Goal: Download file/media

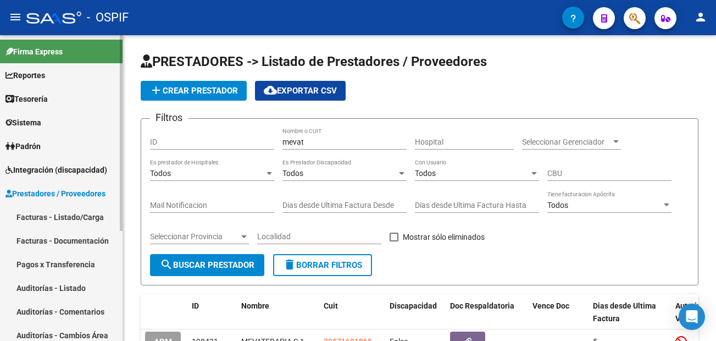
scroll to position [89, 0]
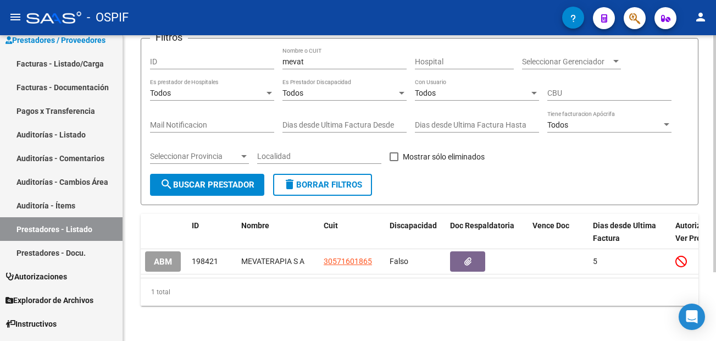
drag, startPoint x: 61, startPoint y: 63, endPoint x: 126, endPoint y: 152, distance: 110.1
click at [61, 63] on link "Facturas - Listado/Carga" at bounding box center [61, 64] width 123 height 24
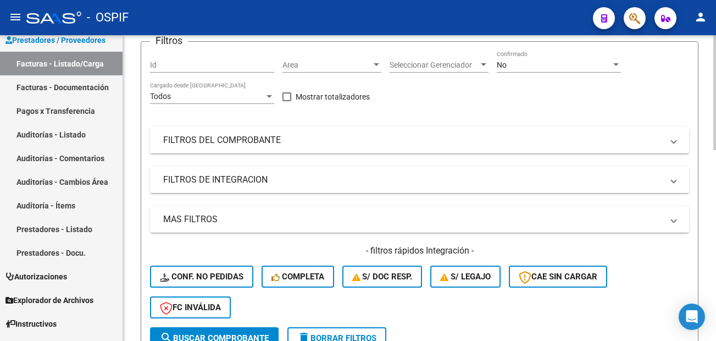
click at [593, 70] on div "No" at bounding box center [554, 64] width 114 height 9
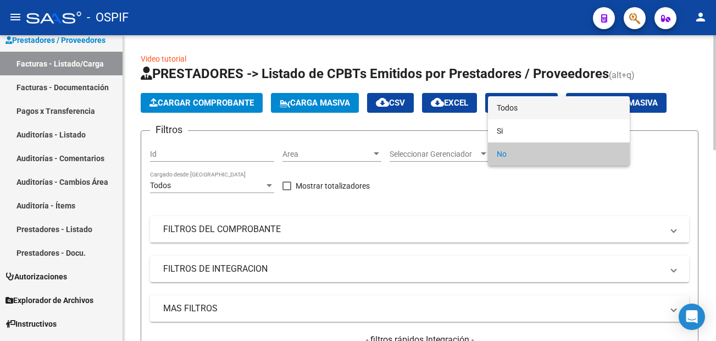
click at [555, 108] on span "Todos" at bounding box center [559, 107] width 124 height 23
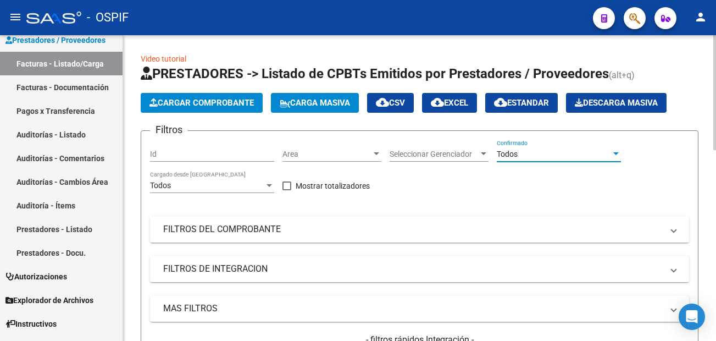
click at [516, 231] on mat-panel-title "FILTROS DEL COMPROBANTE" at bounding box center [413, 229] width 500 height 12
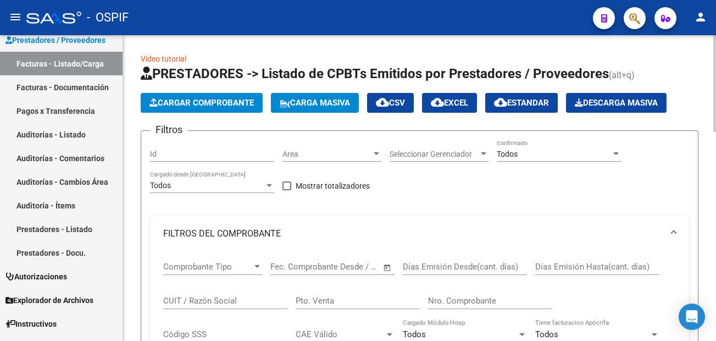
click at [467, 302] on input "Nro. Comprobante" at bounding box center [490, 301] width 124 height 10
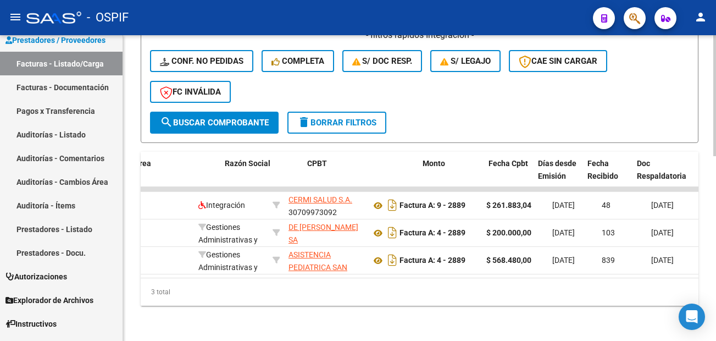
scroll to position [0, 261]
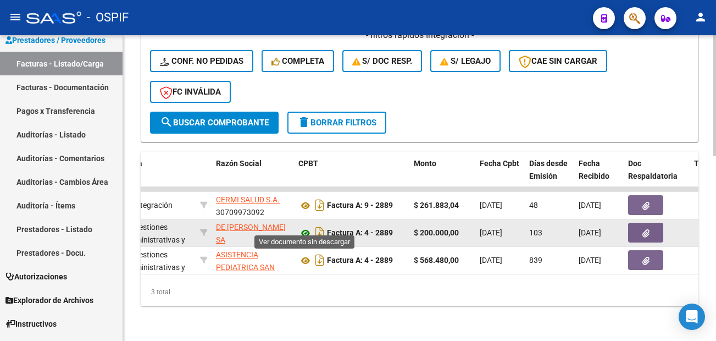
click at [306, 227] on icon at bounding box center [306, 233] width 14 height 13
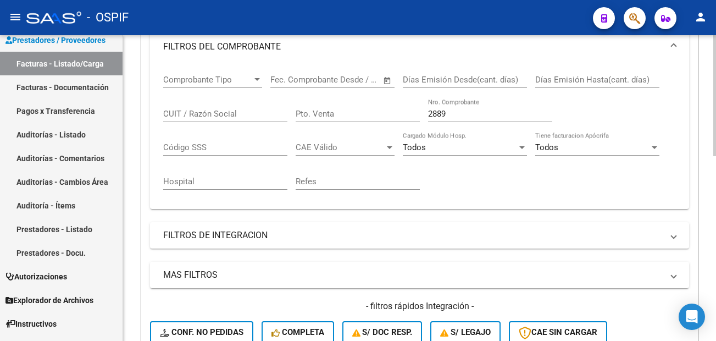
scroll to position [137, 0]
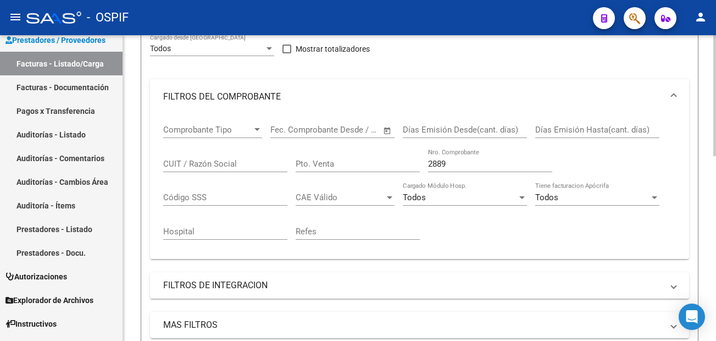
click at [478, 163] on input "2889" at bounding box center [490, 164] width 124 height 10
type input "2"
click at [135, 271] on div "Video tutorial PRESTADORES -> Listado de CPBTs Emitidos por Prestadores / Prove…" at bounding box center [419, 280] width 593 height 764
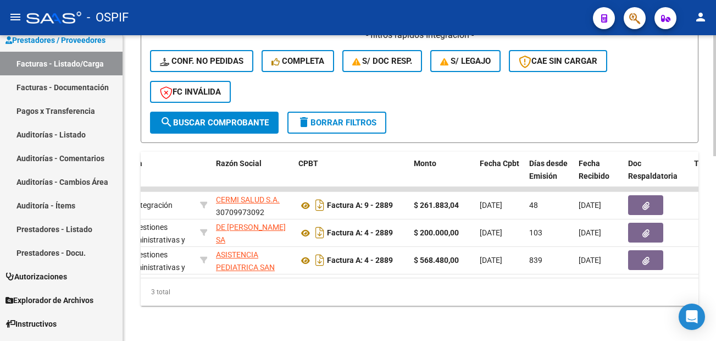
scroll to position [467, 0]
